Goal: Task Accomplishment & Management: Manage account settings

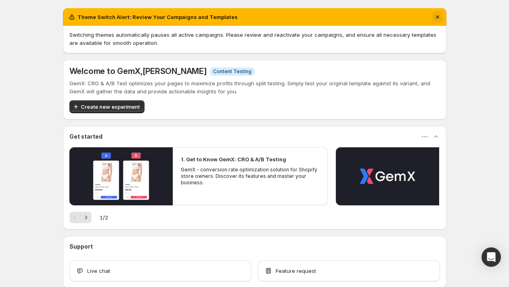
click at [436, 16] on icon "Dismiss notification" at bounding box center [437, 17] width 8 height 8
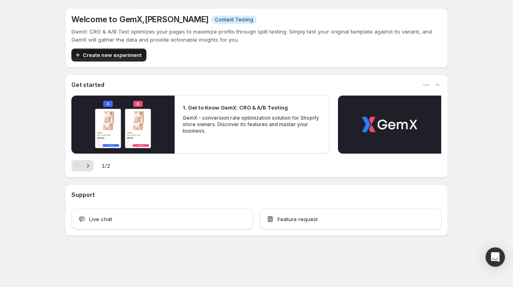
click at [107, 56] on span "Create new experiment" at bounding box center [112, 55] width 59 height 8
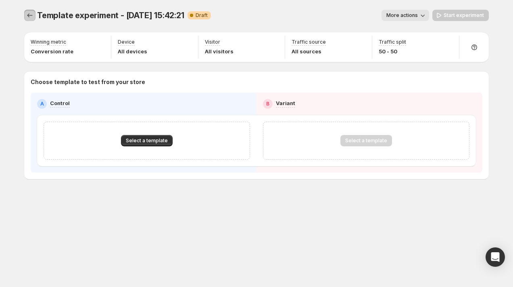
click at [31, 17] on icon "Experiments" at bounding box center [30, 15] width 8 height 8
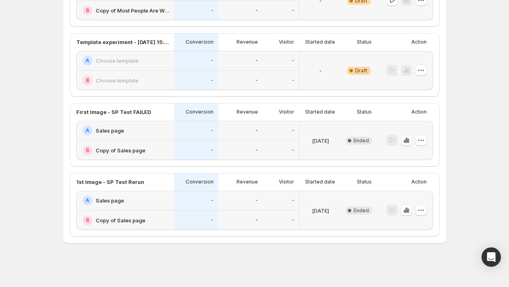
scroll to position [98, 0]
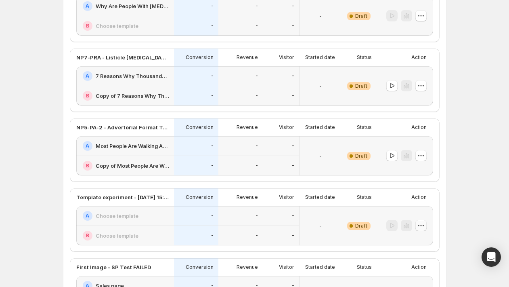
click at [425, 226] on icon "button" at bounding box center [421, 225] width 8 height 8
click at [412, 211] on span "Delete" at bounding box center [417, 208] width 16 height 6
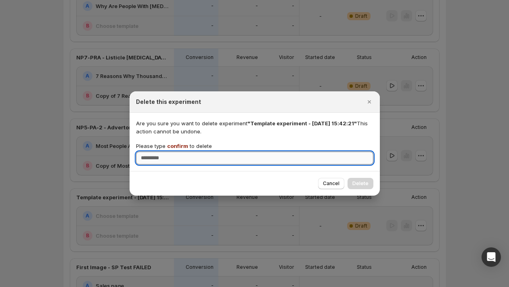
click at [259, 161] on input "Please type confirm to delete" at bounding box center [254, 157] width 237 height 13
type input "*******"
click at [358, 185] on span "Delete" at bounding box center [360, 183] width 16 height 6
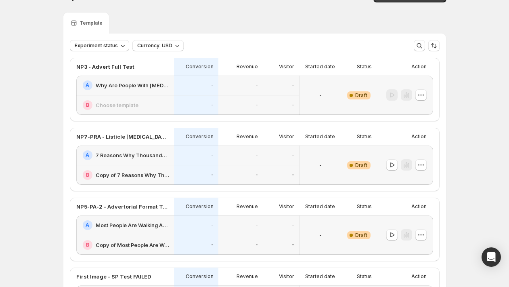
scroll to position [14, 0]
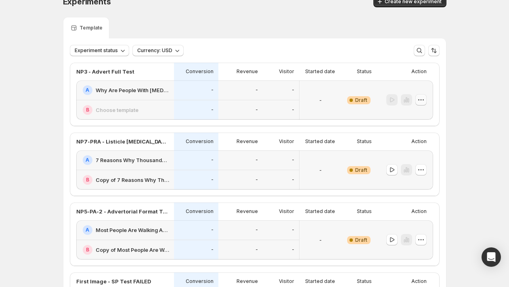
click at [425, 99] on icon "button" at bounding box center [421, 100] width 8 height 8
click at [427, 101] on button "button" at bounding box center [420, 99] width 11 height 11
click at [425, 101] on icon "button" at bounding box center [421, 100] width 8 height 8
